Goal: Use online tool/utility: Use online tool/utility

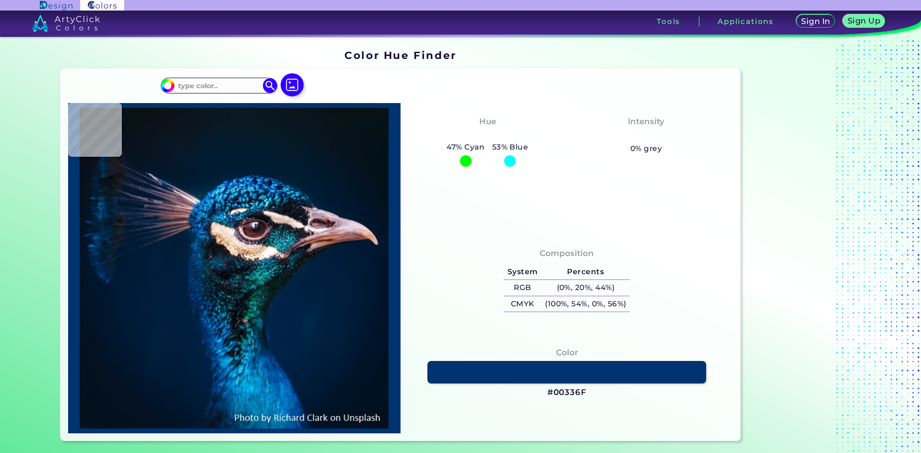
type input "#00152b"
type input "#00152B"
type input "#002041"
type input "#021212"
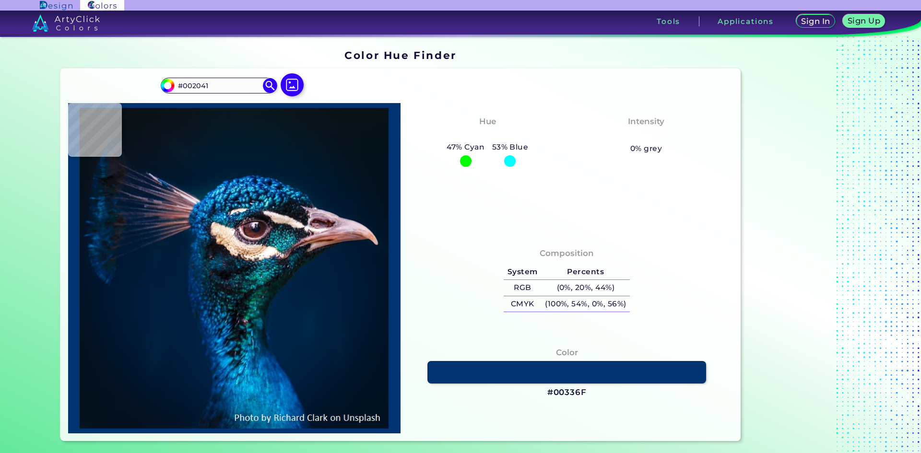
type input "#021212"
type input "#00647b"
type input "#00647B"
type input "#143845"
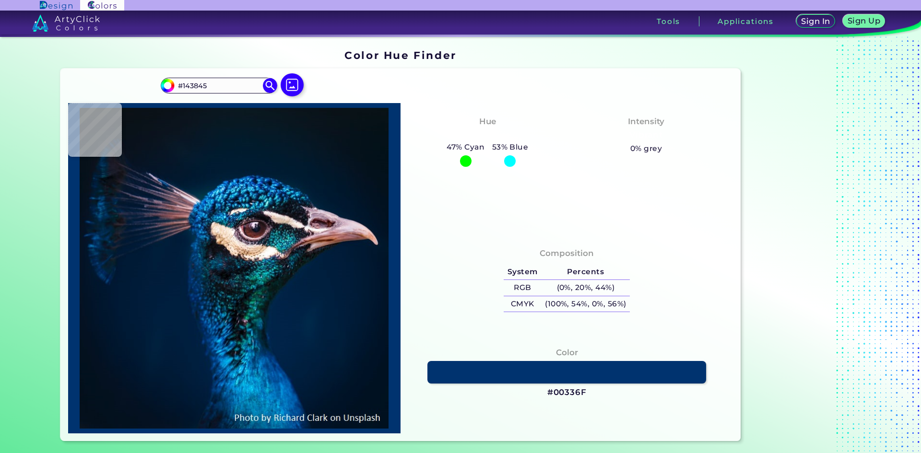
type input "#0c4854"
type input "#0C4854"
type input "#293d40"
type input "#293D40"
type input "#f9dabf"
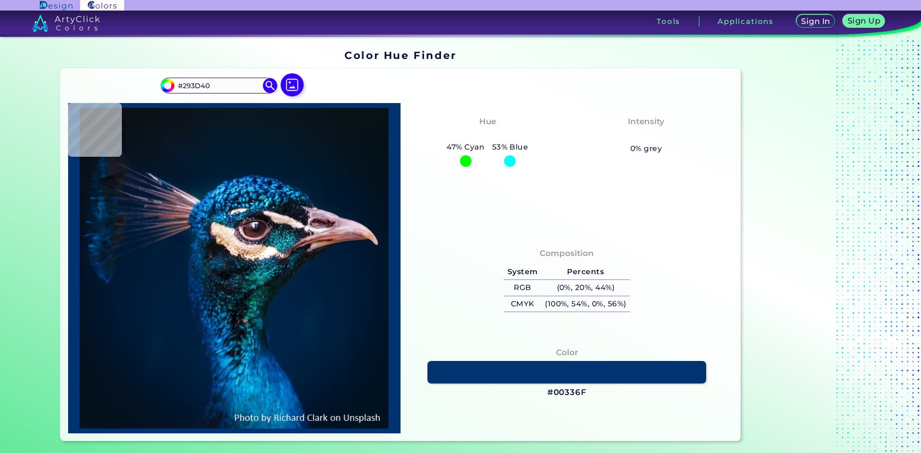
type input "#F9DABF"
type input "#efcead"
type input "#EFCEAD"
type input "#d7c1ba"
type input "#D7C1BA"
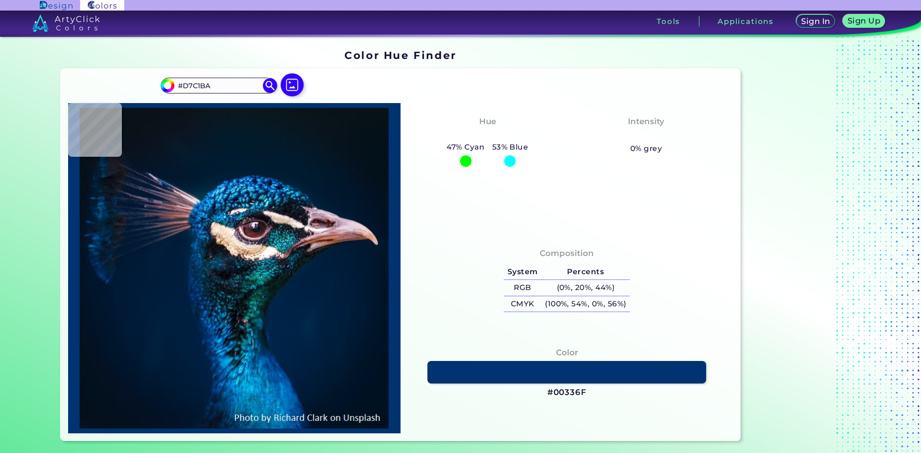
type input "#e7dcd8"
type input "#E7DCD8"
type input "#122440"
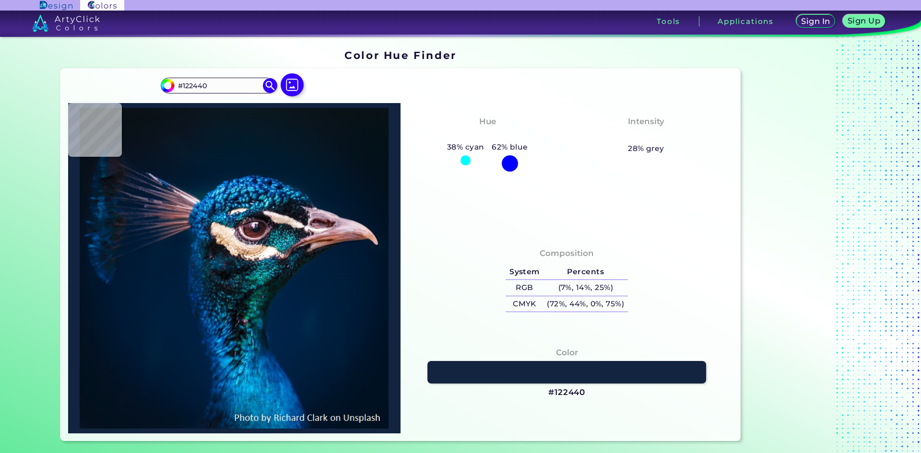
type input "#2d83a9"
type input "#2D83A9"
type input "#075f96"
type input "#075F96"
type input "#1279a8"
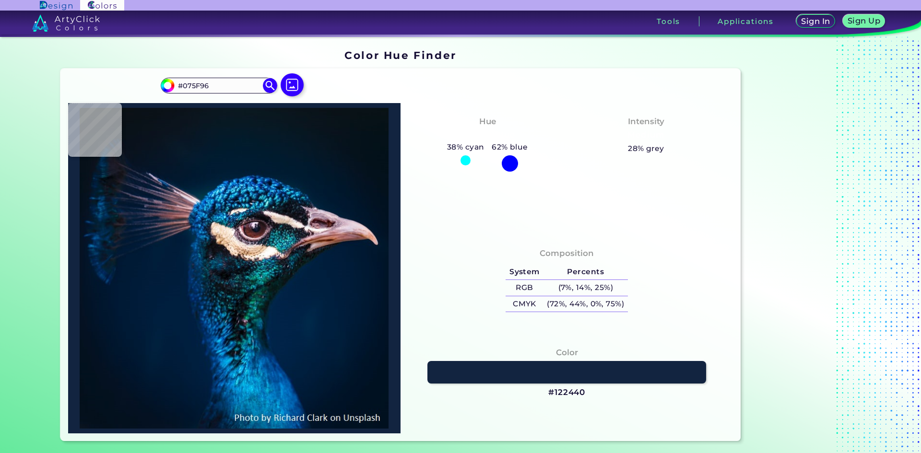
type input "#1279A8"
type input "#1978b0"
type input "#1978B0"
type input "#004b8f"
type input "#004B8F"
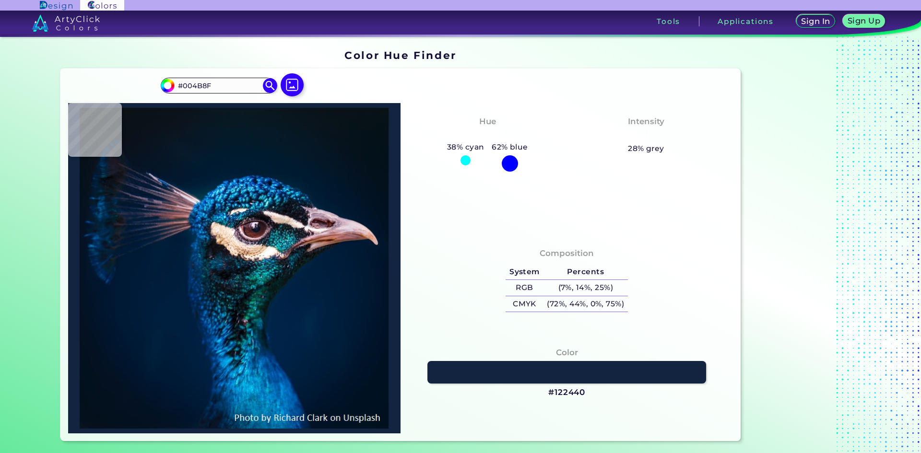
type input "#00346e"
type input "#00346E"
type input "#033b7c"
type input "#033B7C"
type input "#00214f"
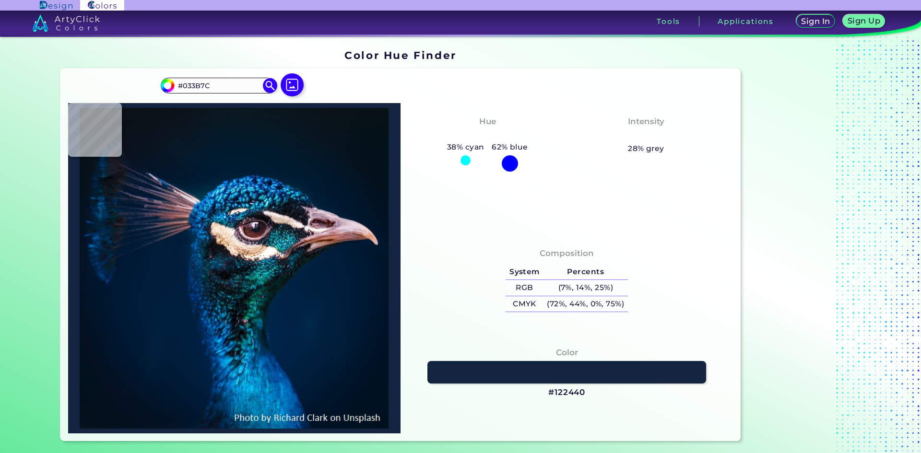
type input "#00214F"
type input "#1e5c9b"
type input "#1E5C9B"
type input "#0c395c"
type input "#0C395C"
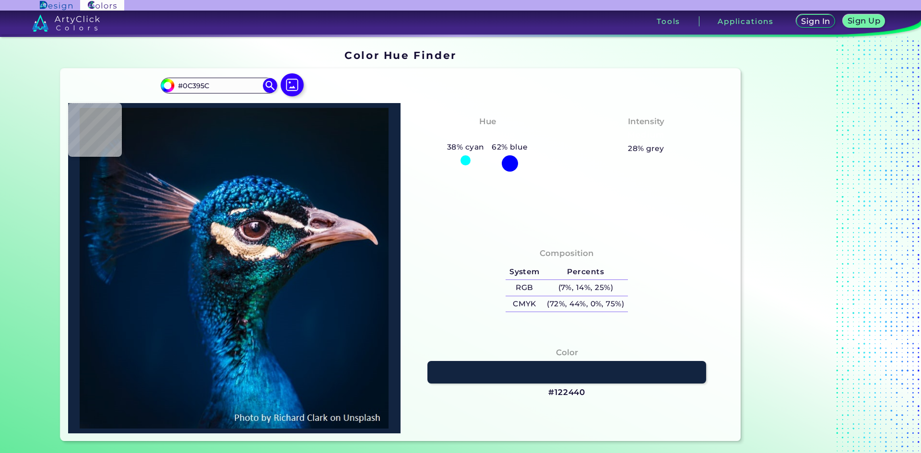
type input "#1e5673"
type input "#1E5673"
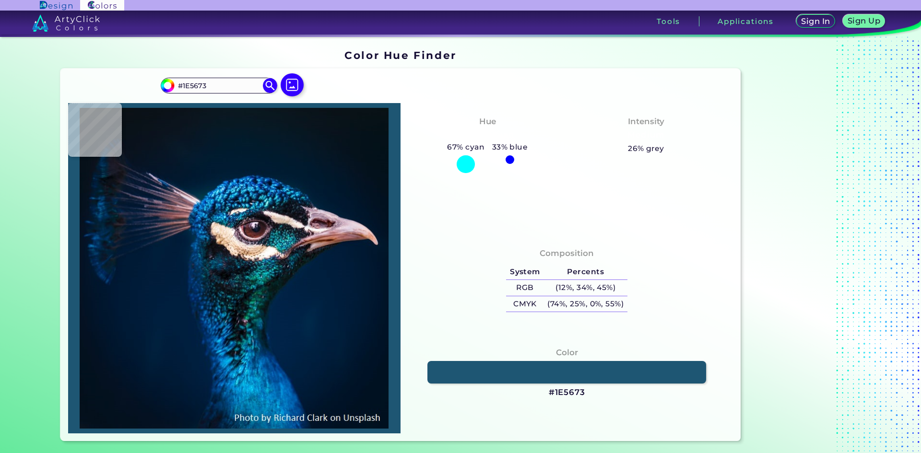
type input "#07243e"
type input "#07243E"
type input "#0d1b25"
type input "#0D1B25"
type input "#2b292f"
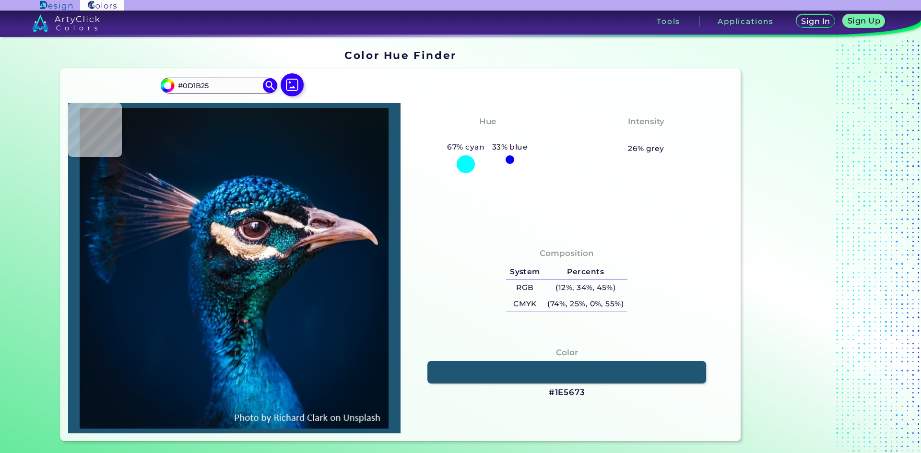
type input "#2B292F"
type input "#2e2b32"
type input "#2E2B32"
type input "#1c0913"
type input "#1C0913"
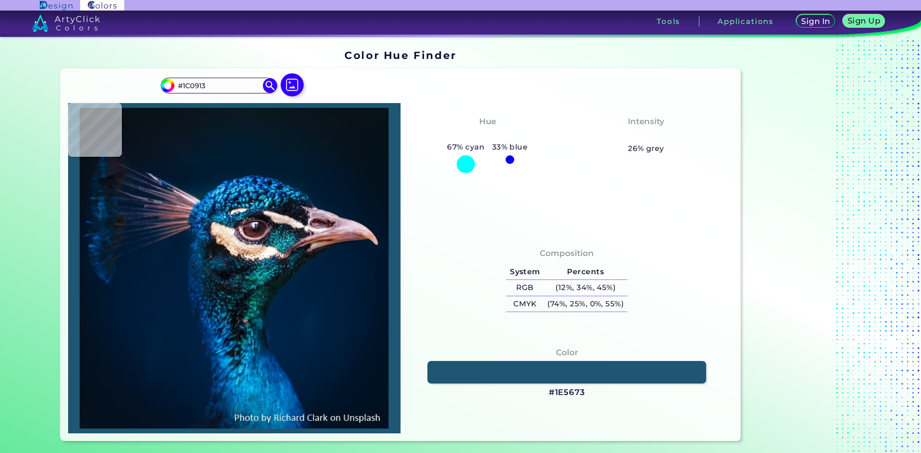
type input "#41343c"
type input "#41343C"
type input "#47343f"
type input "#47343F"
type input "#192129"
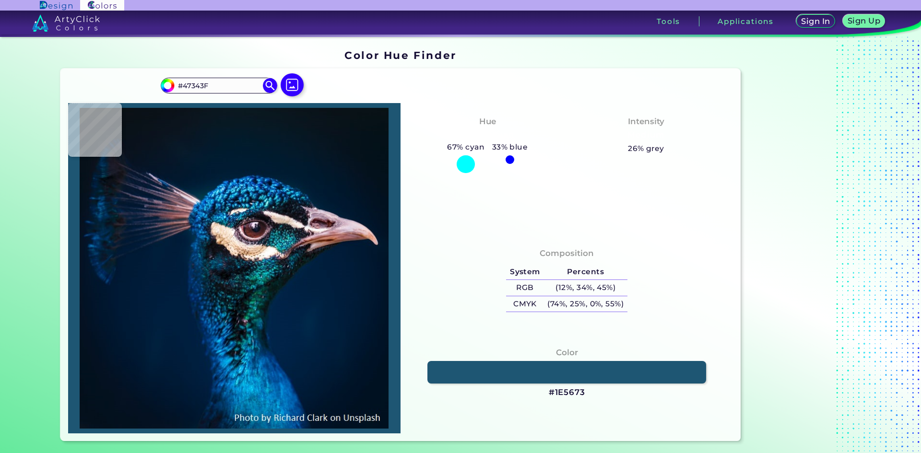
type input "#192129"
type input "#16232e"
type input "#16232E"
type input "#06151a"
type input "#06151A"
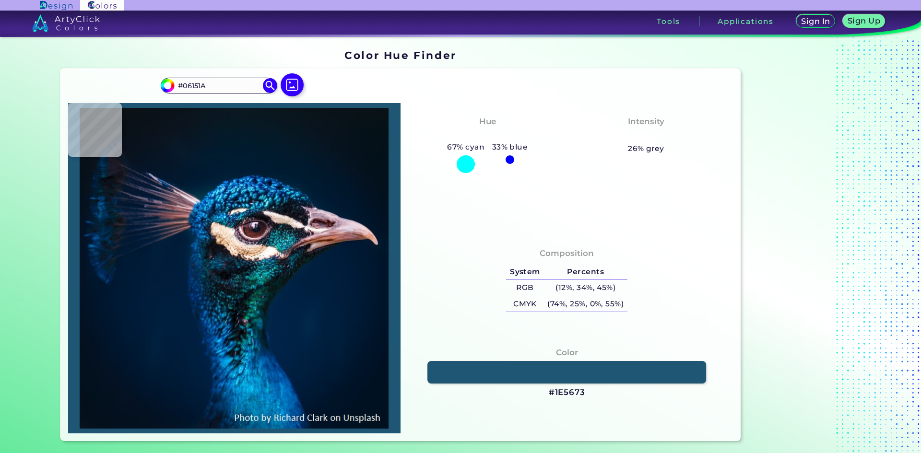
type input "#00233f"
type input "#00233F"
type input "#346287"
type input "#1d5579"
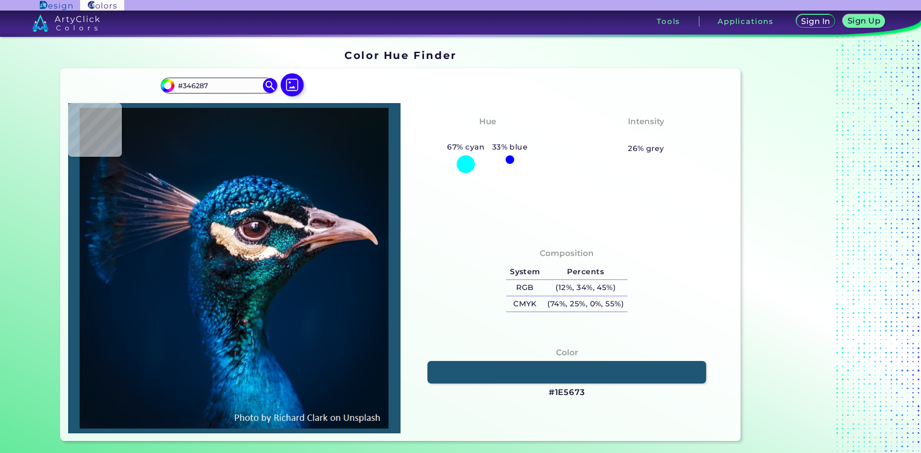
type input "#1D5579"
type input "#225a80"
type input "#225A80"
type input "#0b466b"
type input "#0B466B"
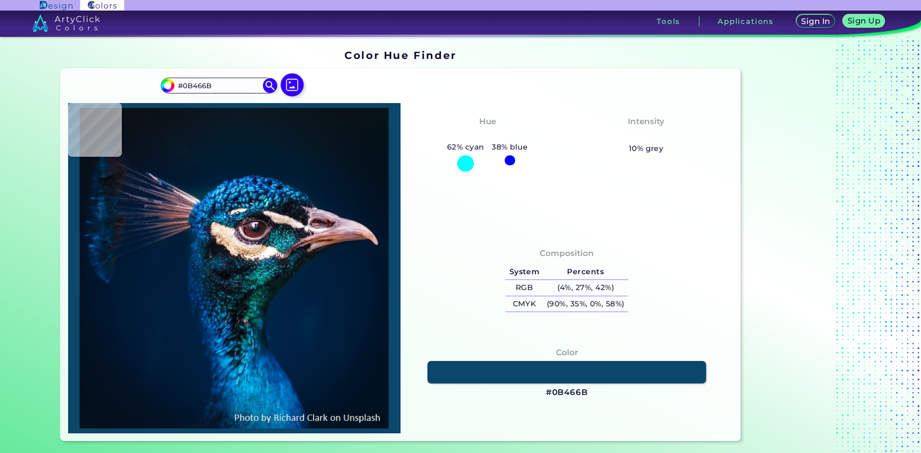
type input "#0f466a"
type input "#0F466A"
type input "#697198"
type input "#1a6493"
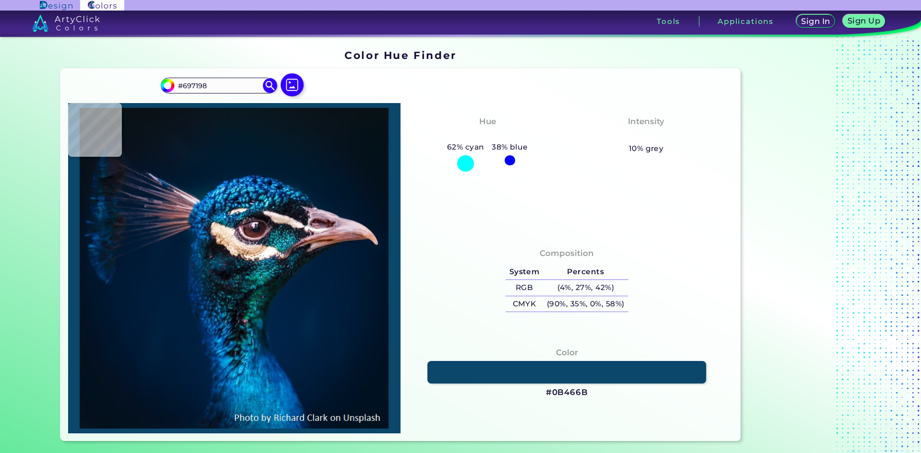
type input "#1A6493"
type input "#05517a"
type input "#05517A"
type input "#36a1b7"
type input "#36A1B7"
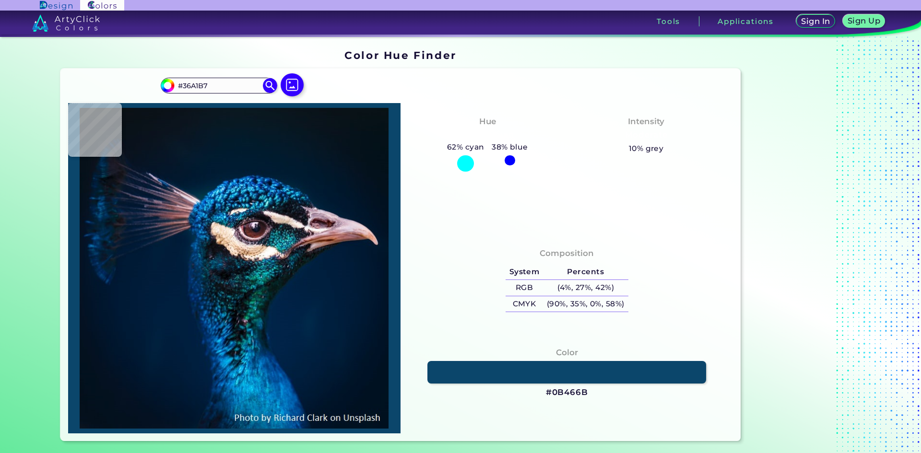
type input "#129cc8"
type input "#129CC8"
type input "#116689"
type input "#0c1a2c"
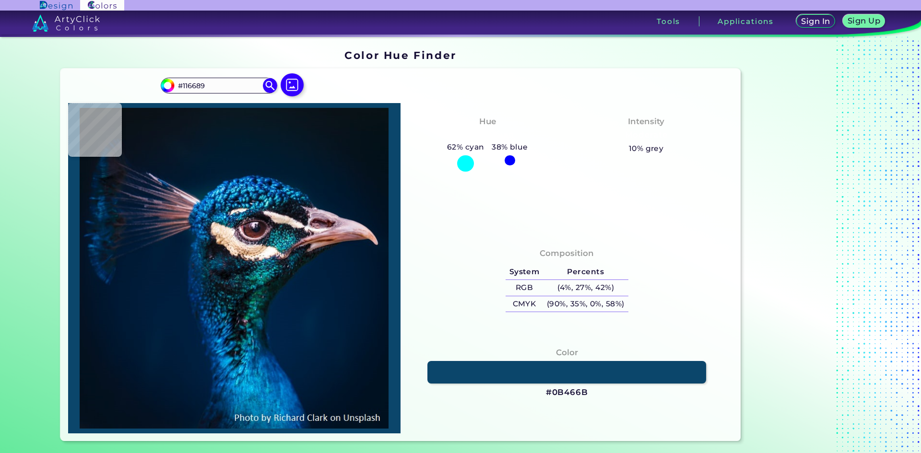
type input "#0C1A2C"
type input "#003d66"
type input "#003D66"
type input "#5aa7bd"
type input "#5AA7BD"
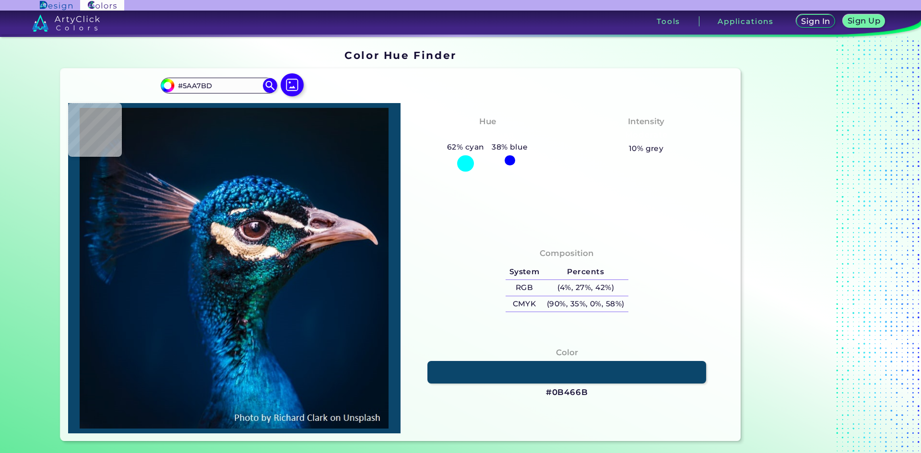
type input "#095d9a"
type input "#095D9A"
type input "#003a7b"
type input "#003A7B"
type input "#00457c"
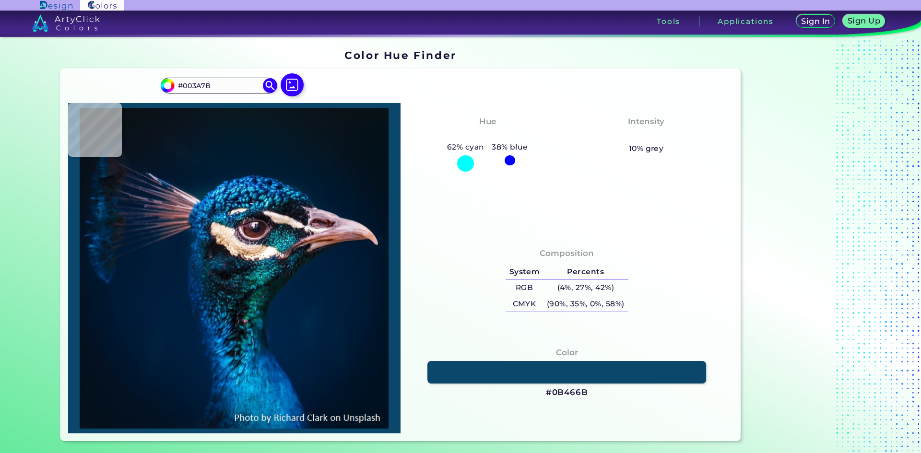
type input "#00457C"
type input "#00598b"
type input "#00598B"
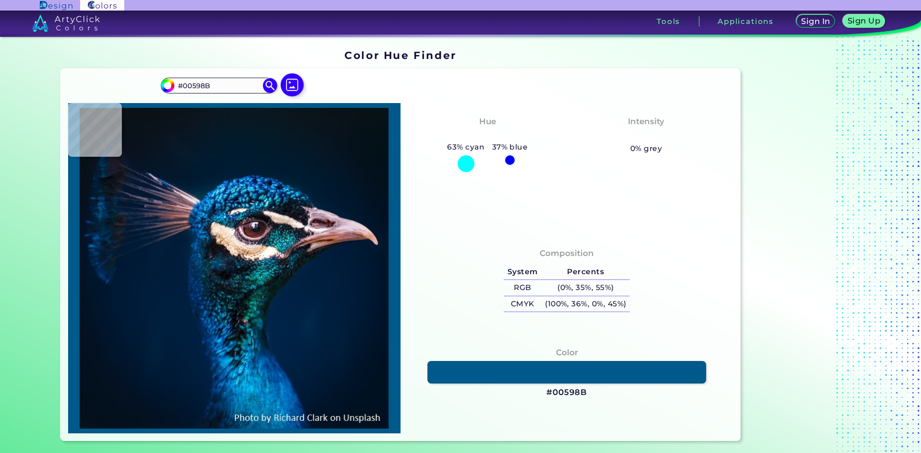
type input "#056f9a"
type input "#056F9A"
type input "#26add7"
type input "#26ADD7"
type input "#0c99d8"
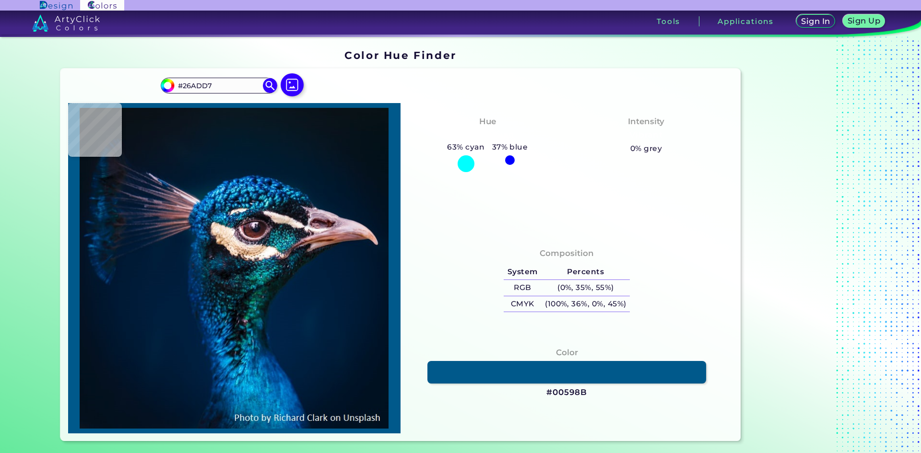
type input "#0C99D8"
type input "#0373a3"
type input "#0373A3"
type input "#01255d"
type input "#01255D"
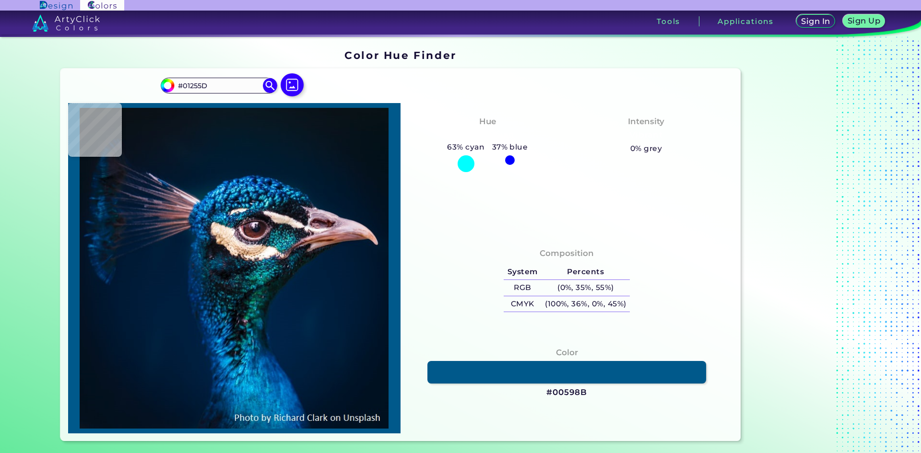
type input "#1a628a"
type input "#1A628A"
type input "#2e9ecc"
type input "#2E9ECC"
type input "#175580"
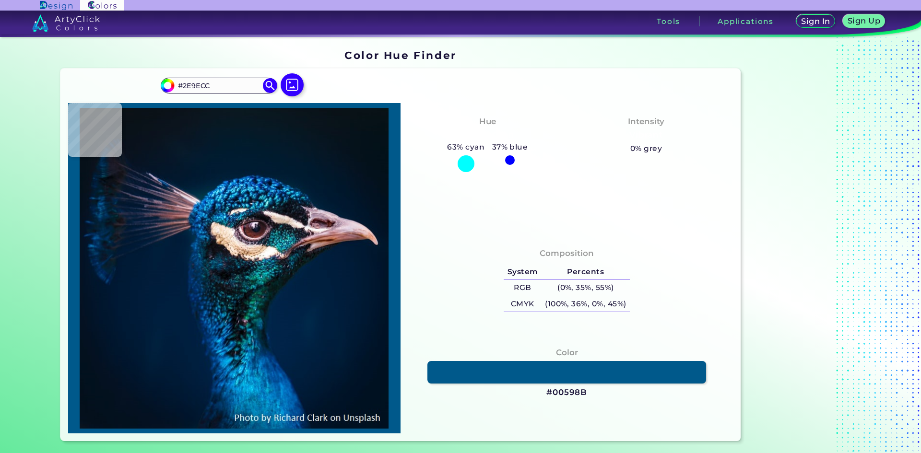
type input "#175580"
type input "#2d91aa"
type input "#2D91AA"
type input "#18394b"
type input "#18394B"
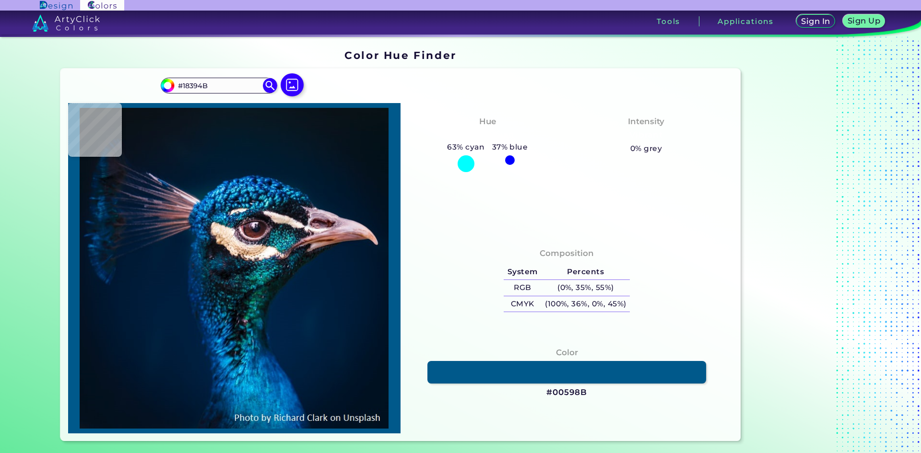
type input "#949bb8"
type input "#949BB8"
type input "#194f8f"
type input "#194F8F"
type input "#1e6ba0"
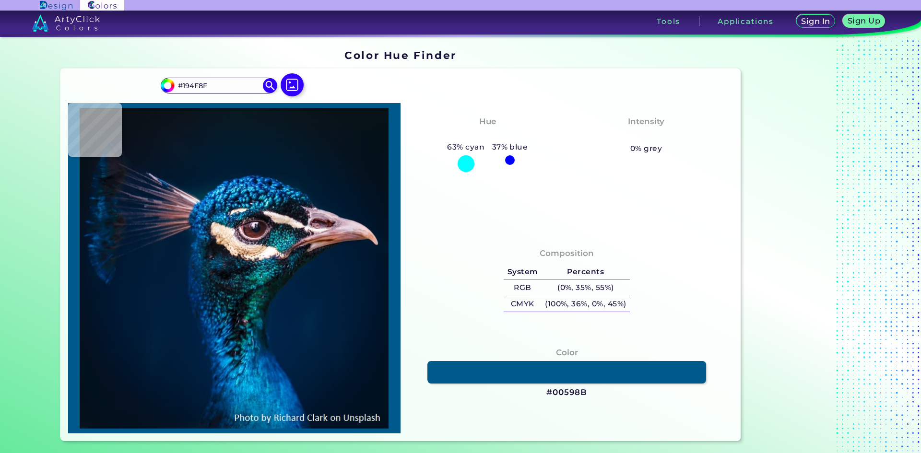
type input "#1E6BA0"
type input "#1c4263"
type input "#1C4263"
type input "#131526"
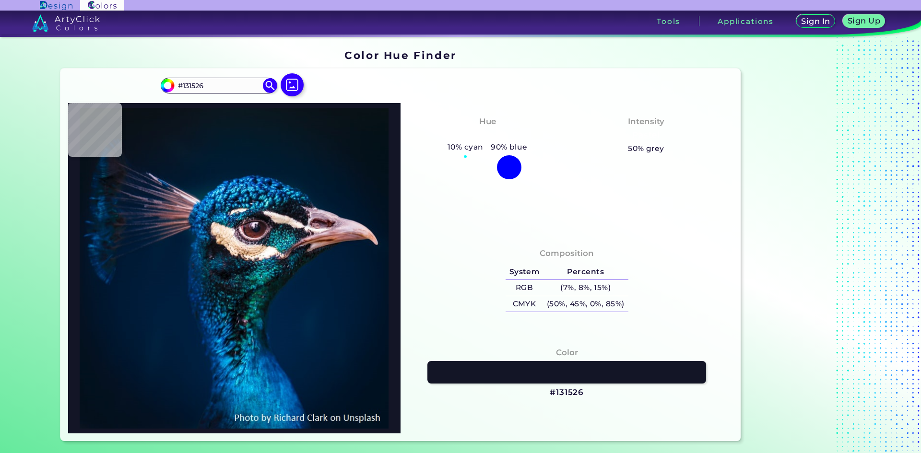
type input "#340a10"
type input "#340A10"
type input "#775f71"
type input "#775F71"
type input "#563443"
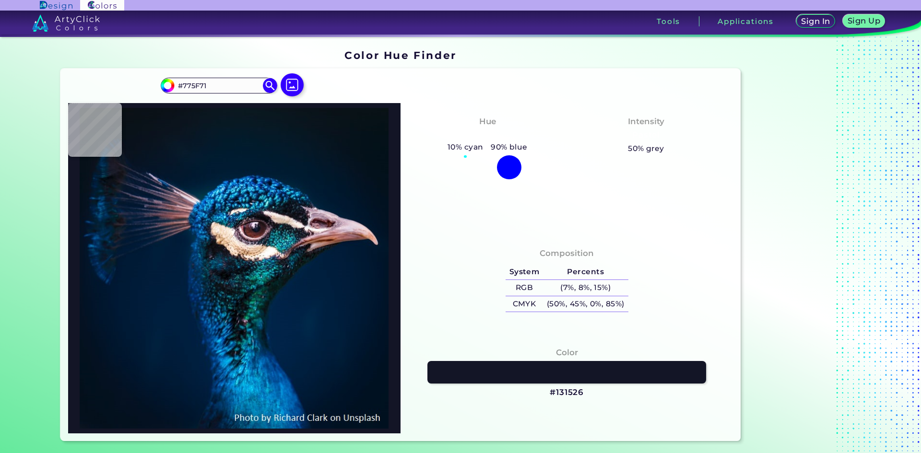
type input "#563443"
type input "#141b32"
type input "#141B32"
type input "#23171e"
type input "#23171E"
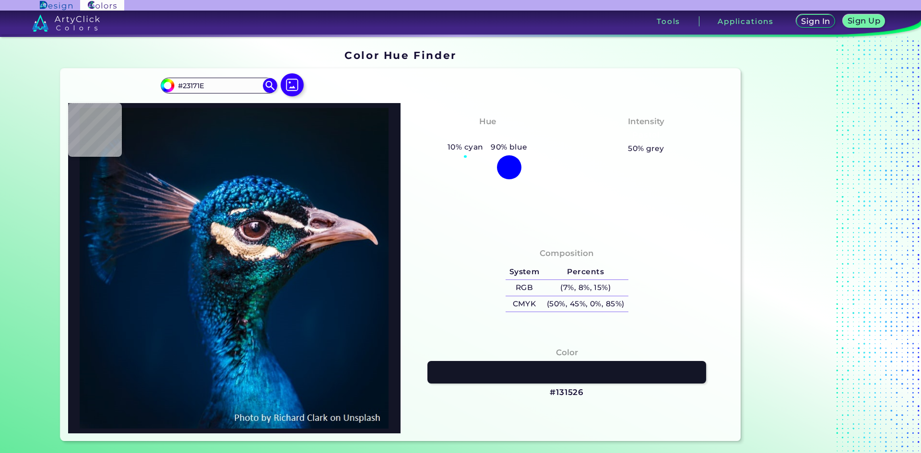
type input "#371b1e"
type input "#371B1E"
type input "#422027"
type input "#3e2027"
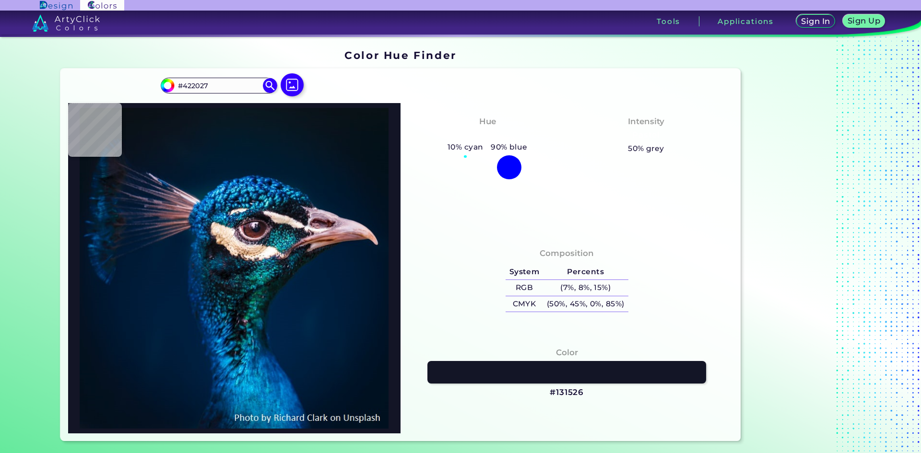
type input "#3E2027"
type input "#361f28"
type input "#361F28"
type input "#311e29"
type input "#311E29"
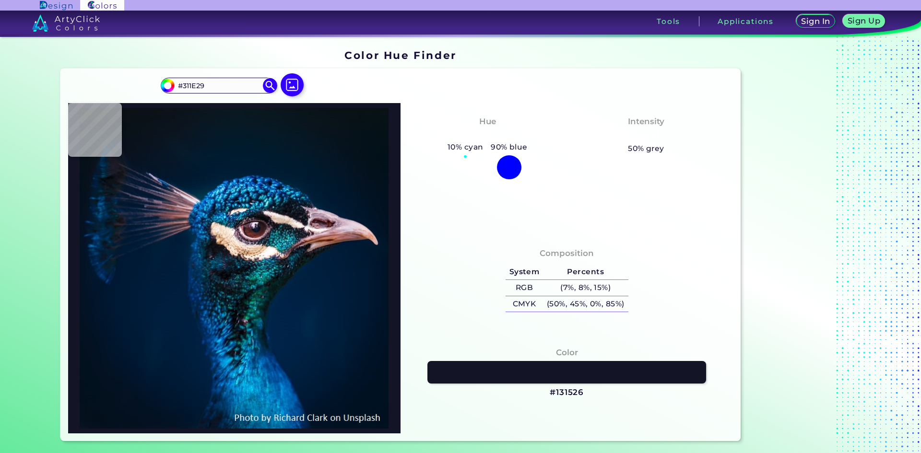
type input "#cba2b0"
type input "#CBA2B0"
type input "#2b1f25"
type input "#2B1F25"
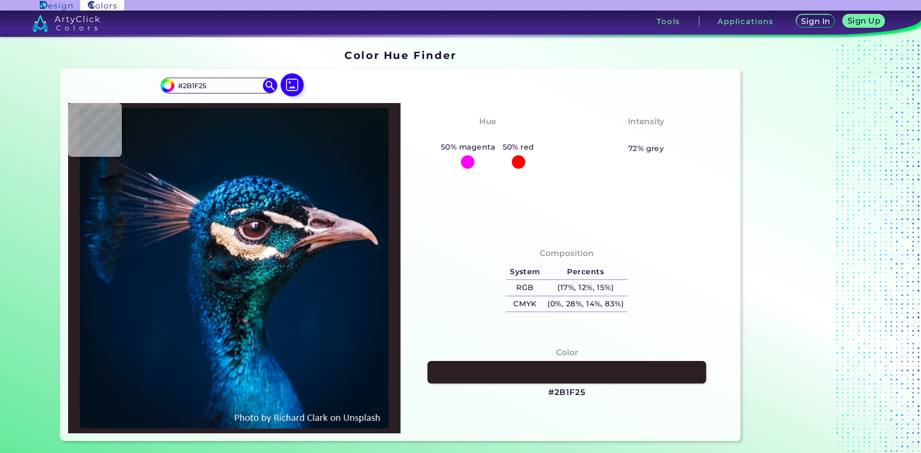
type input "#403143"
type input "#3f3140"
type input "#3F3140"
type input "#777d92"
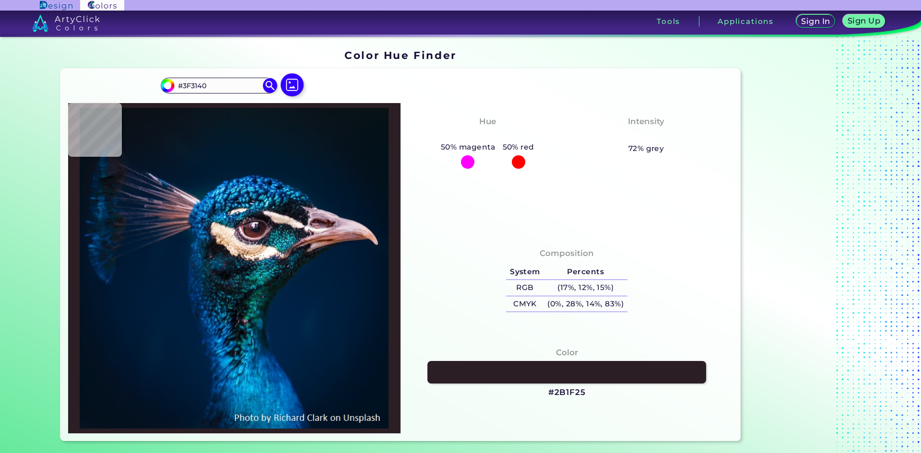
type input "#777D92"
type input "#041829"
type input "#124654"
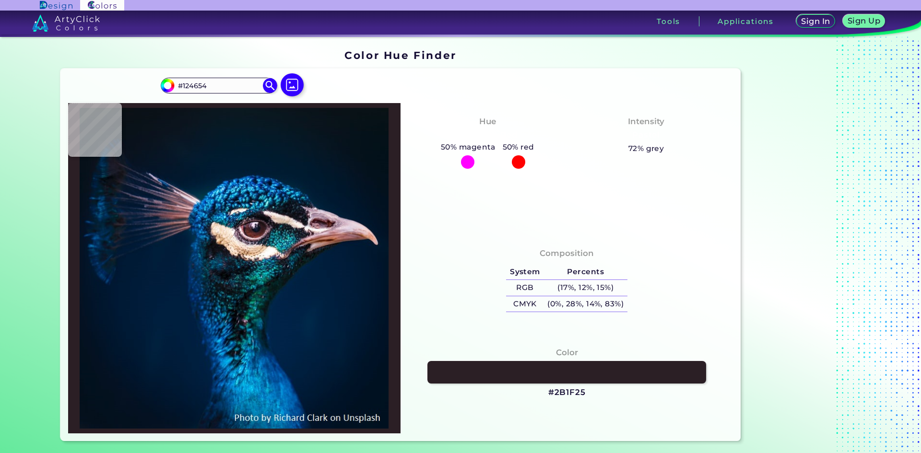
type input "#1b3b49"
type input "#1B3B49"
type input "#707d86"
type input "#707D86"
type input "#423f38"
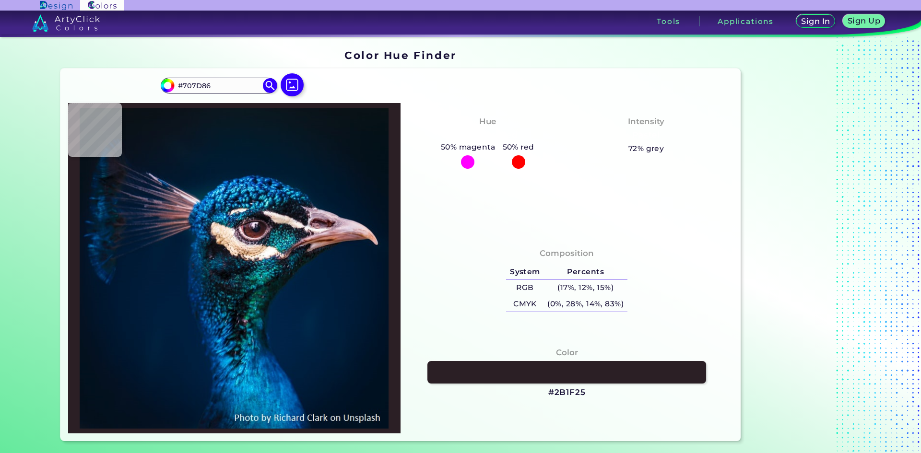
type input "#423F38"
type input "#ebc9a7"
type input "#EBC9A7"
type input "#efcdae"
type input "#EFCDAE"
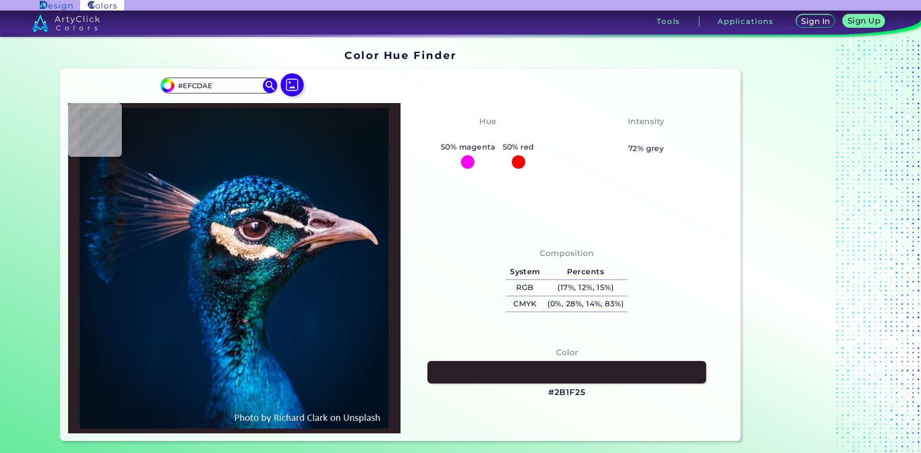
type input "#e4c6a1"
type input "#E4C6A1"
type input "#eeceab"
type input "#EECEAB"
type input "#e2c4a6"
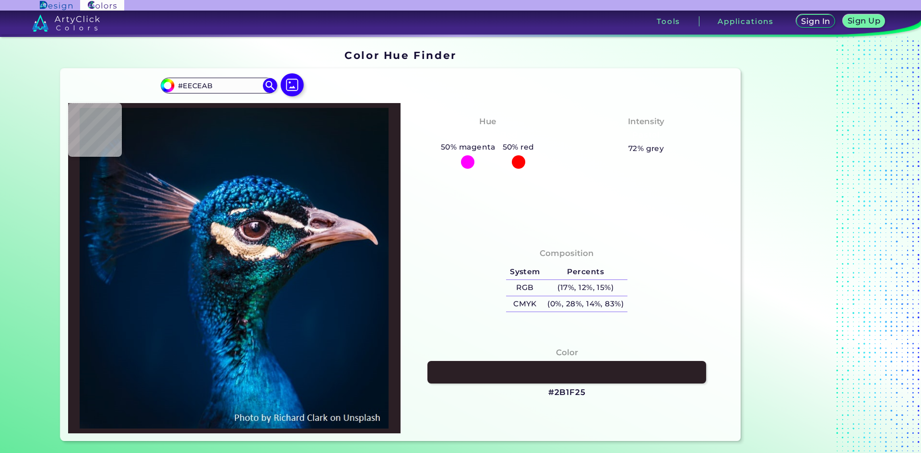
type input "#E2C4A6"
type input "#debd9d"
type input "#DEBD9D"
type input "#d2b59d"
type input "#D2B59D"
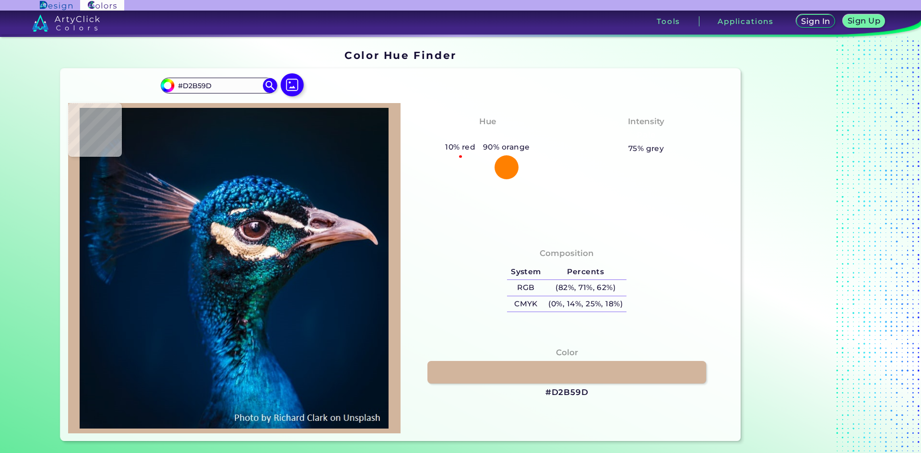
type input "#c8af94"
type input "#C8AF94"
type input "#eee1d6"
type input "#EEE1D6"
type input "#eed7ce"
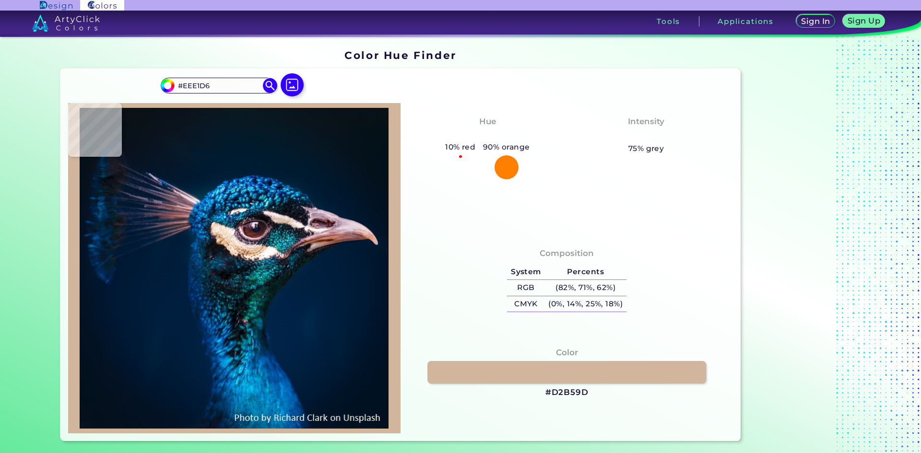
type input "#EED7CE"
type input "#40302d"
type input "#40302D"
type input "#403844"
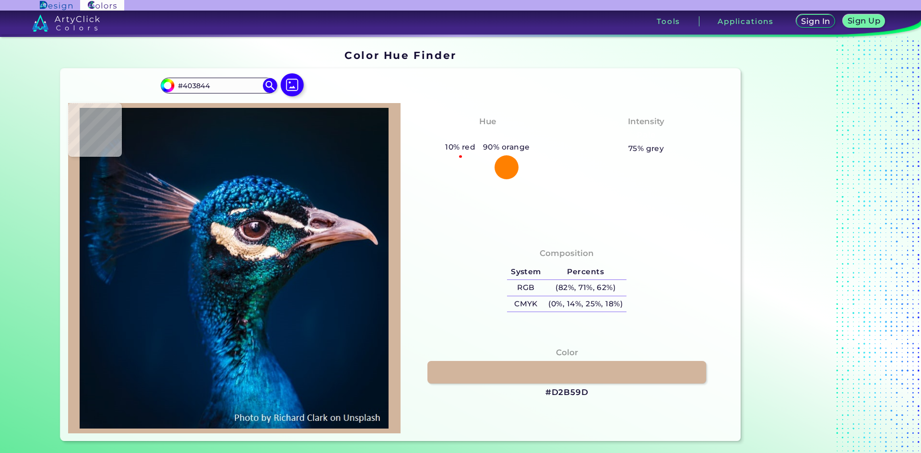
type input "#3b3c47"
type input "#3B3C47"
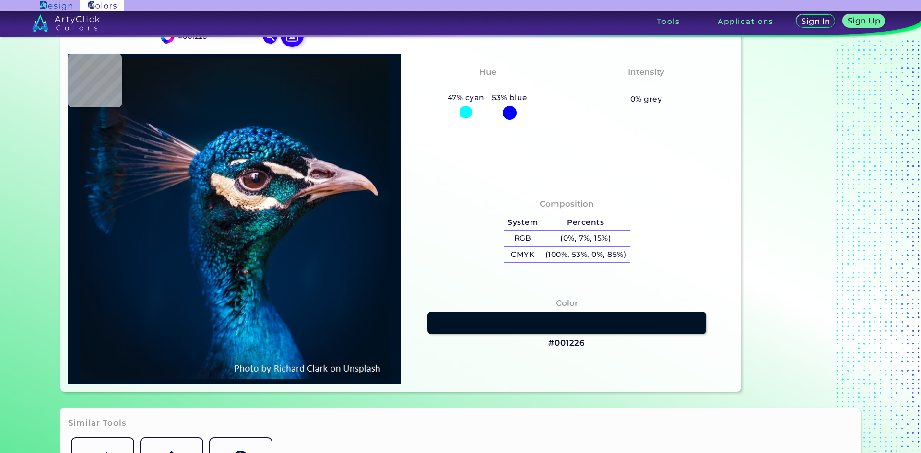
scroll to position [48, 0]
